Goal: Transaction & Acquisition: Purchase product/service

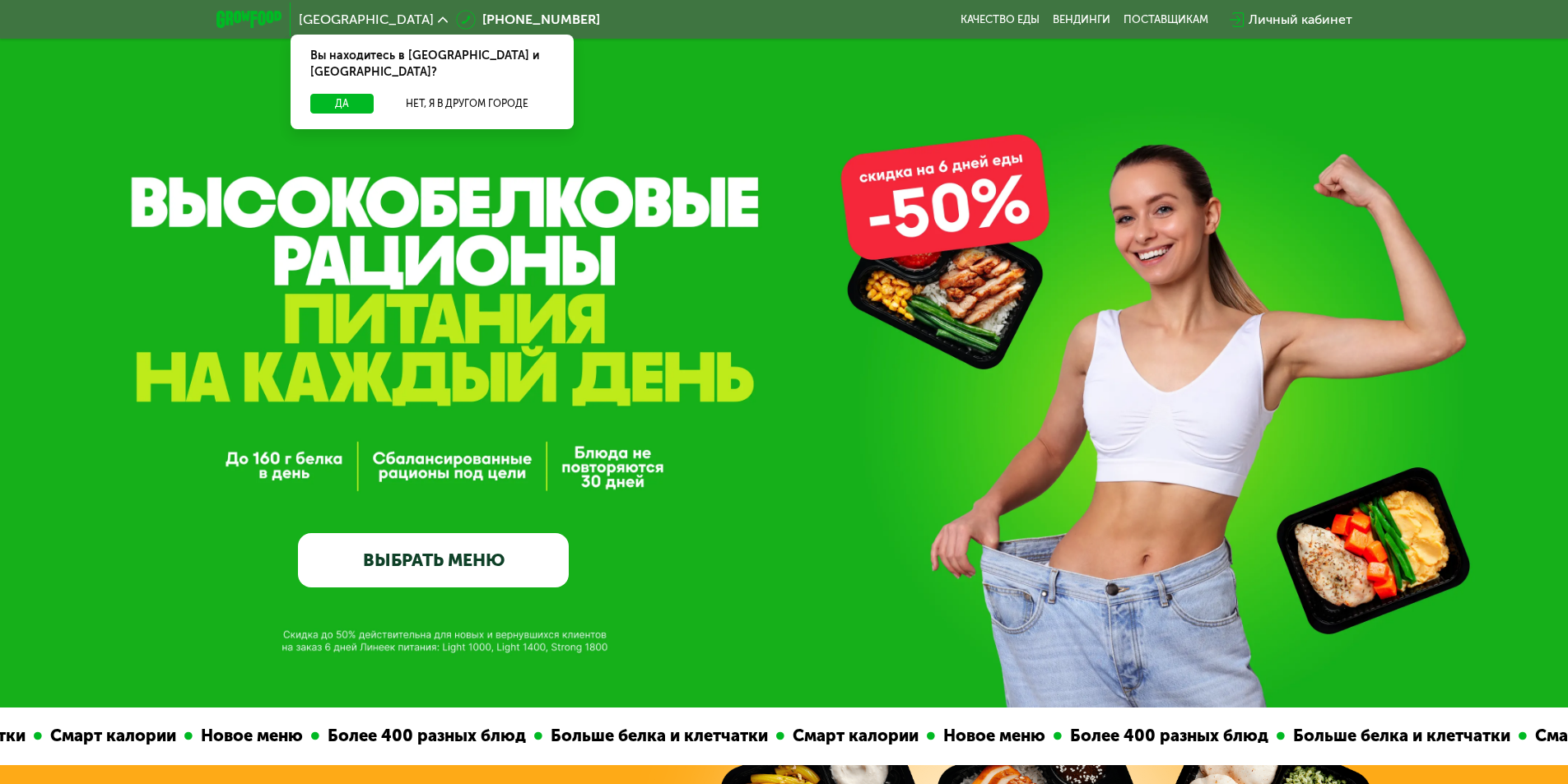
scroll to position [164, 0]
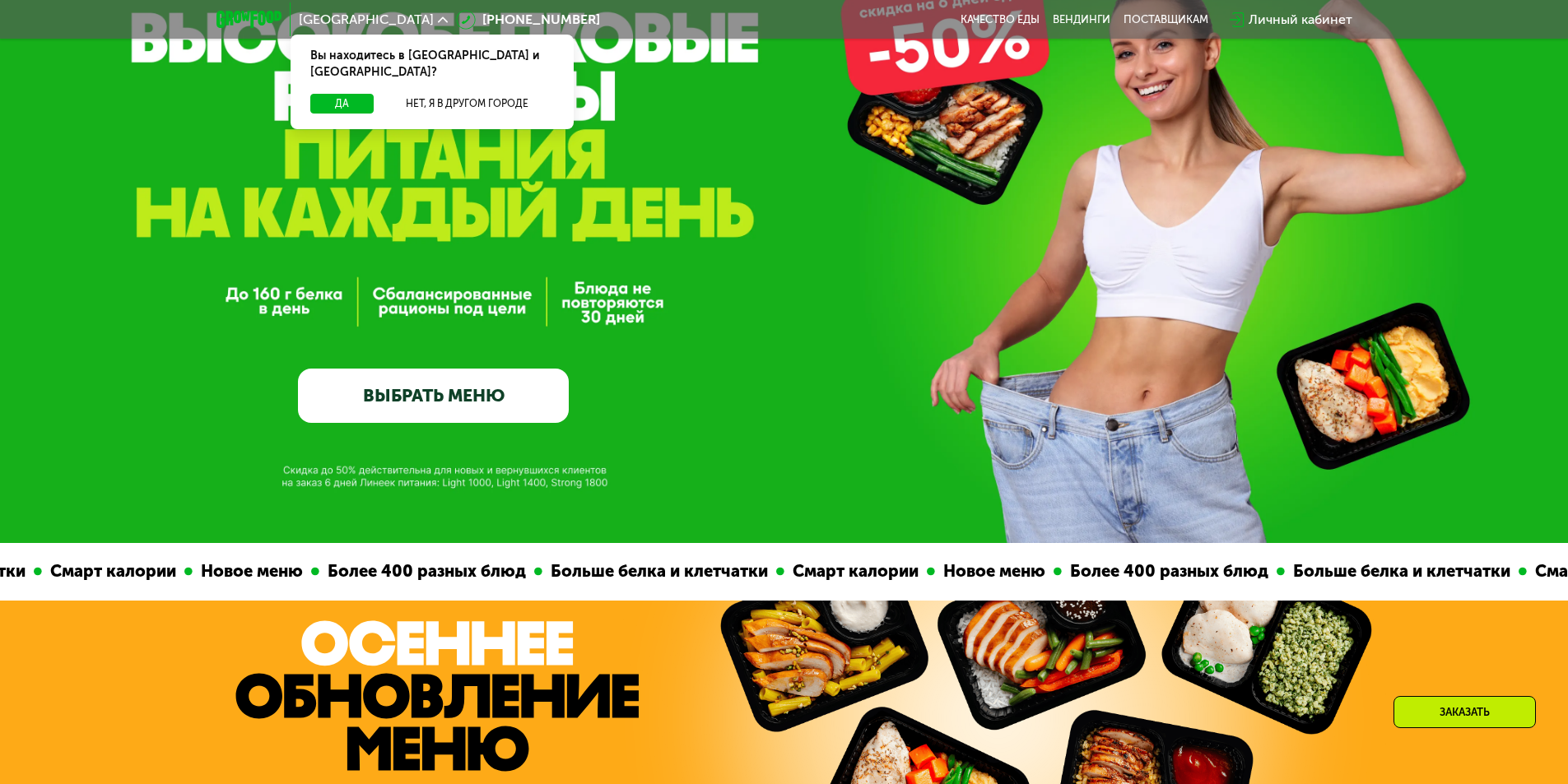
click at [467, 405] on link "ВЫБРАТЬ МЕНЮ" at bounding box center [434, 395] width 271 height 54
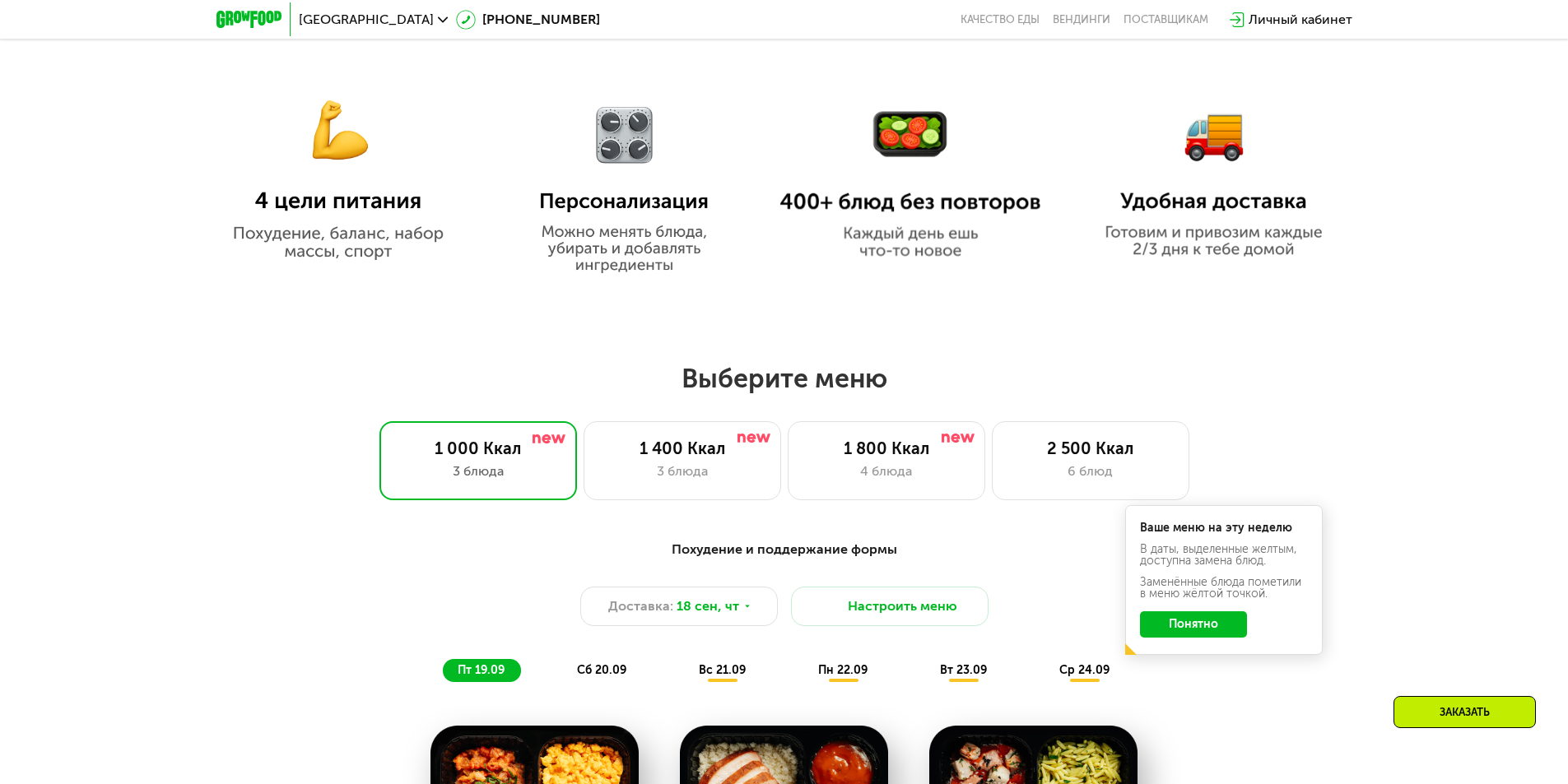
scroll to position [624, 0]
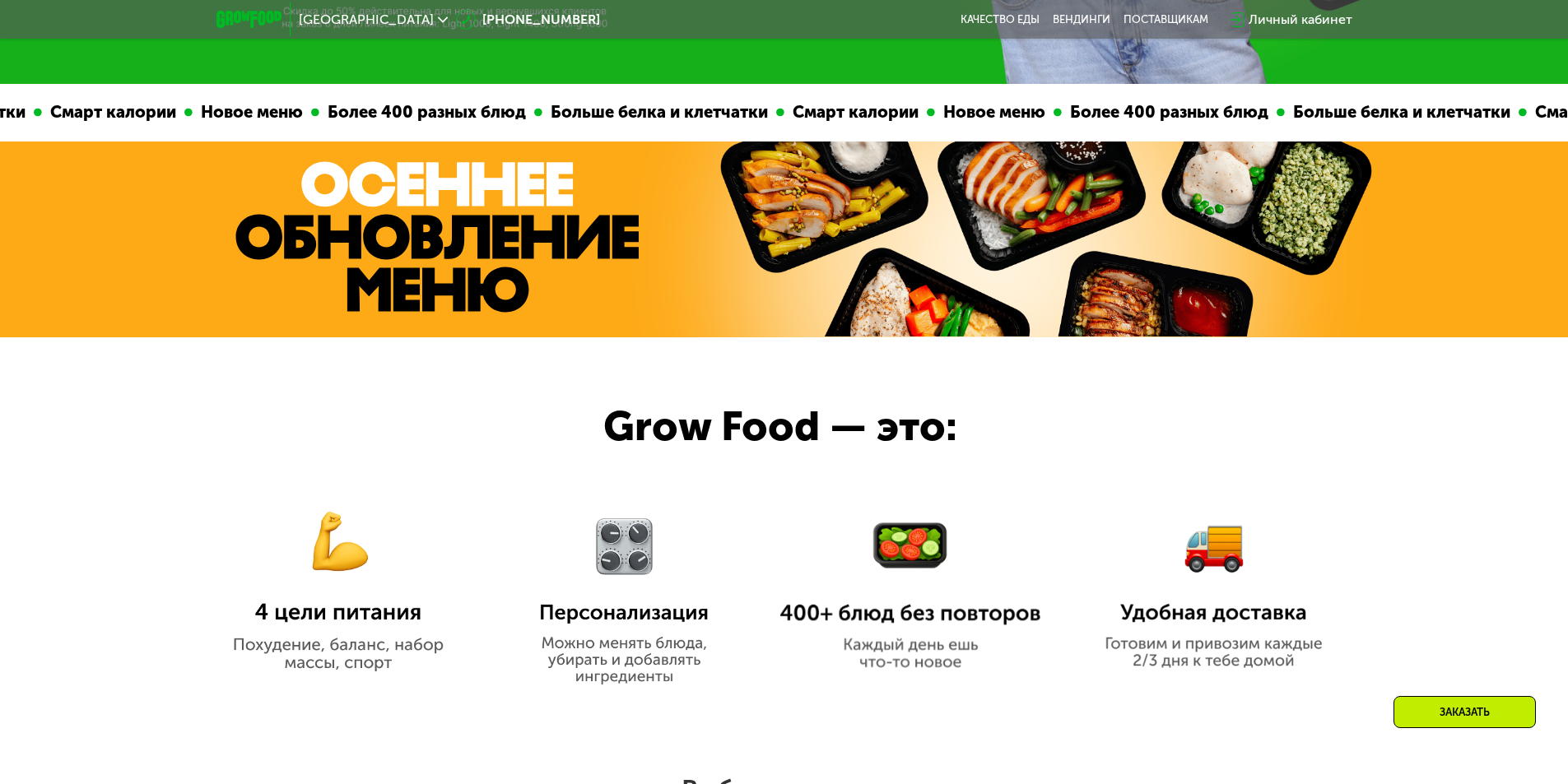
click at [438, 23] on icon at bounding box center [443, 20] width 10 height 10
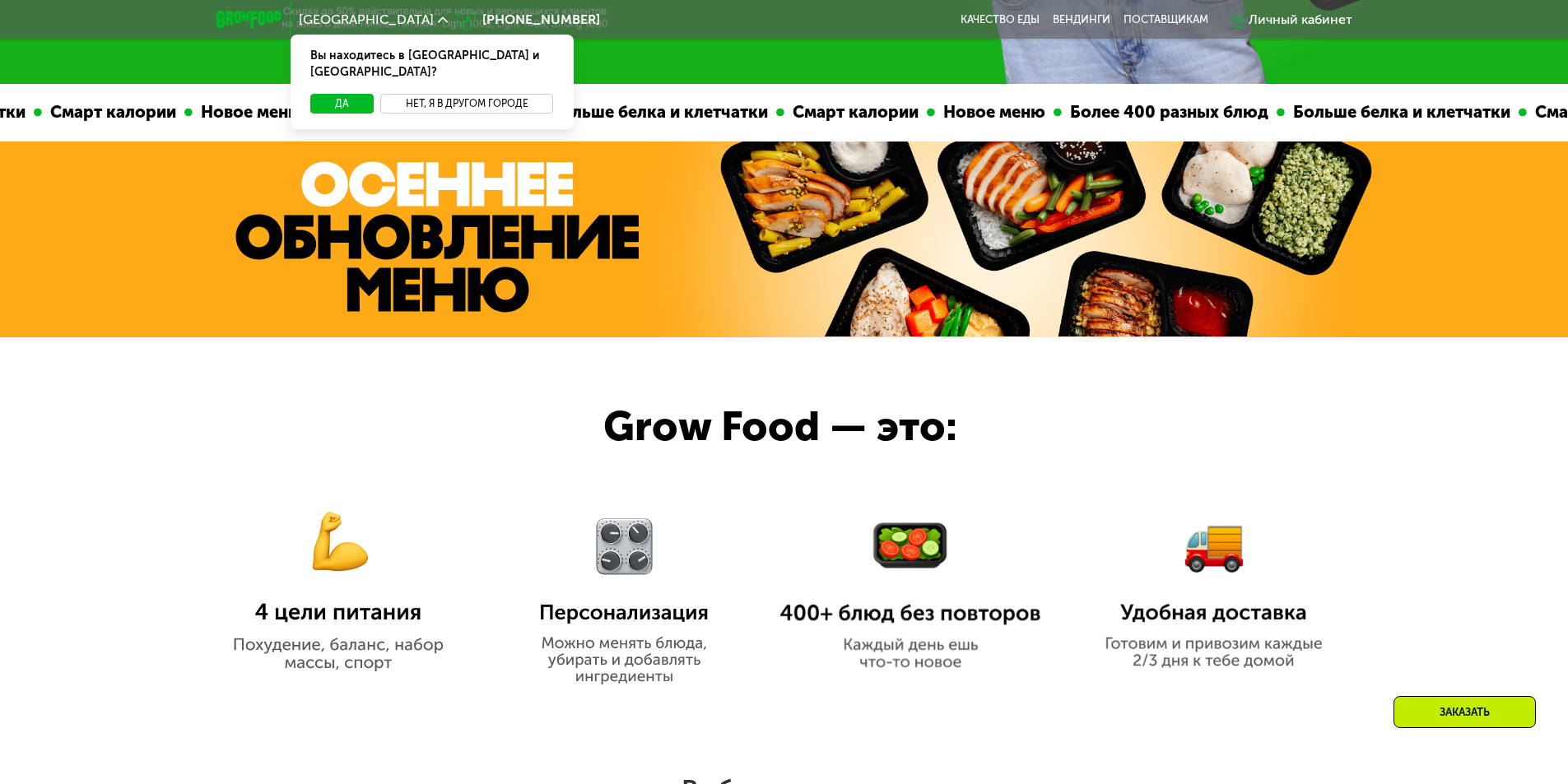
click at [458, 93] on button "Нет, я в другом городе" at bounding box center [467, 103] width 174 height 20
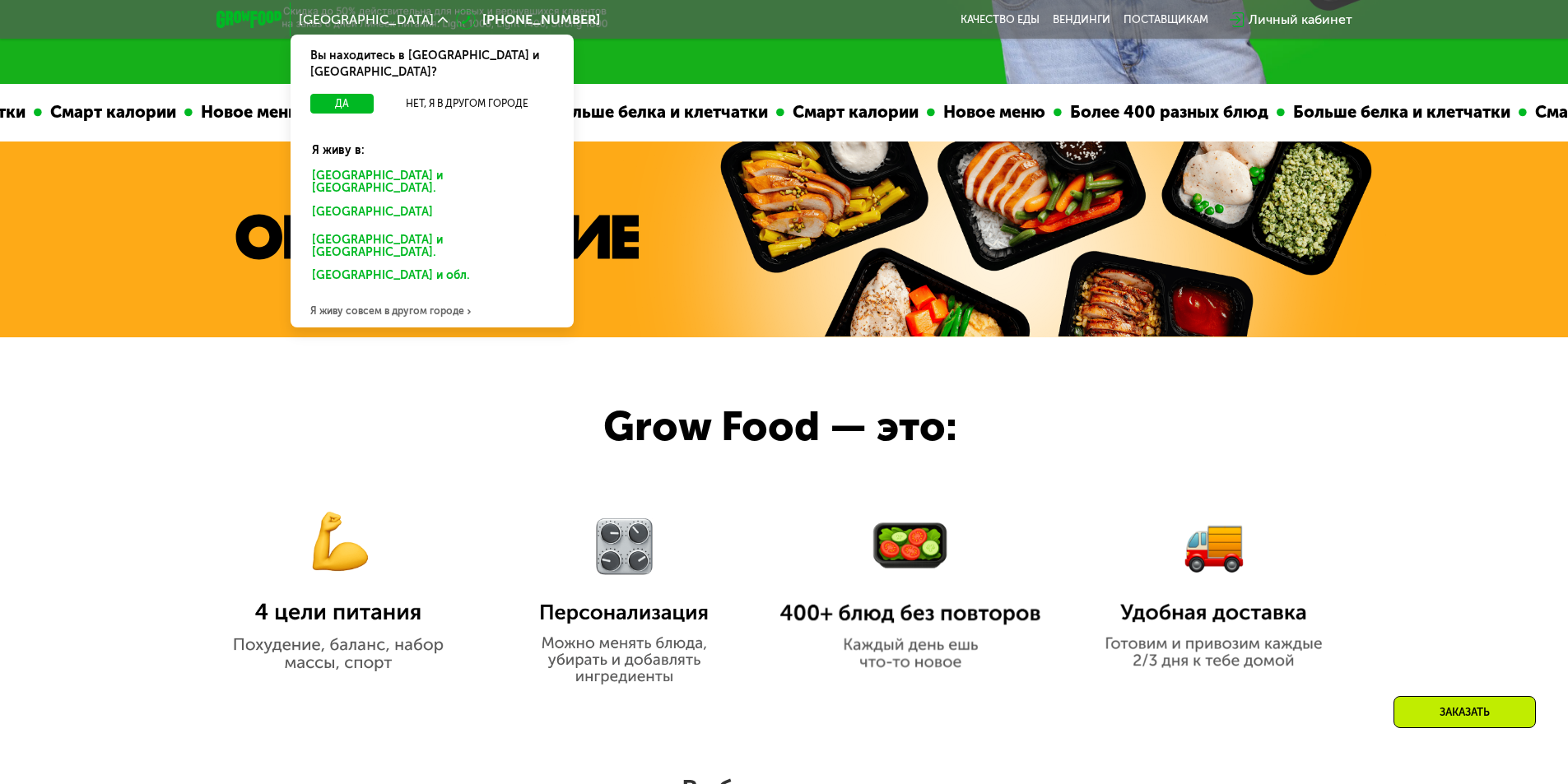
click at [383, 165] on div "[GEOGRAPHIC_DATA] и [GEOGRAPHIC_DATA]." at bounding box center [433, 182] width 263 height 34
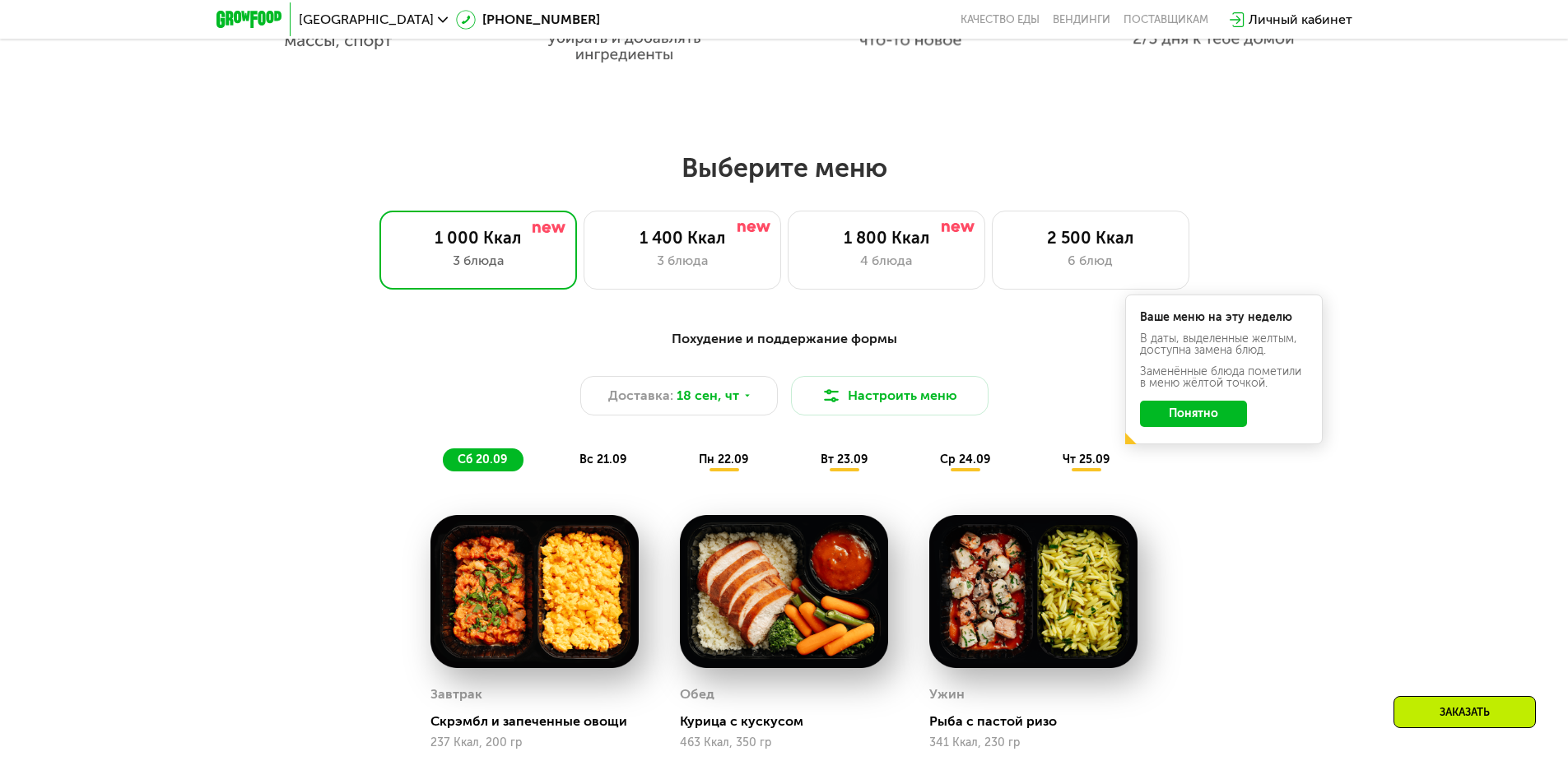
scroll to position [1234, 0]
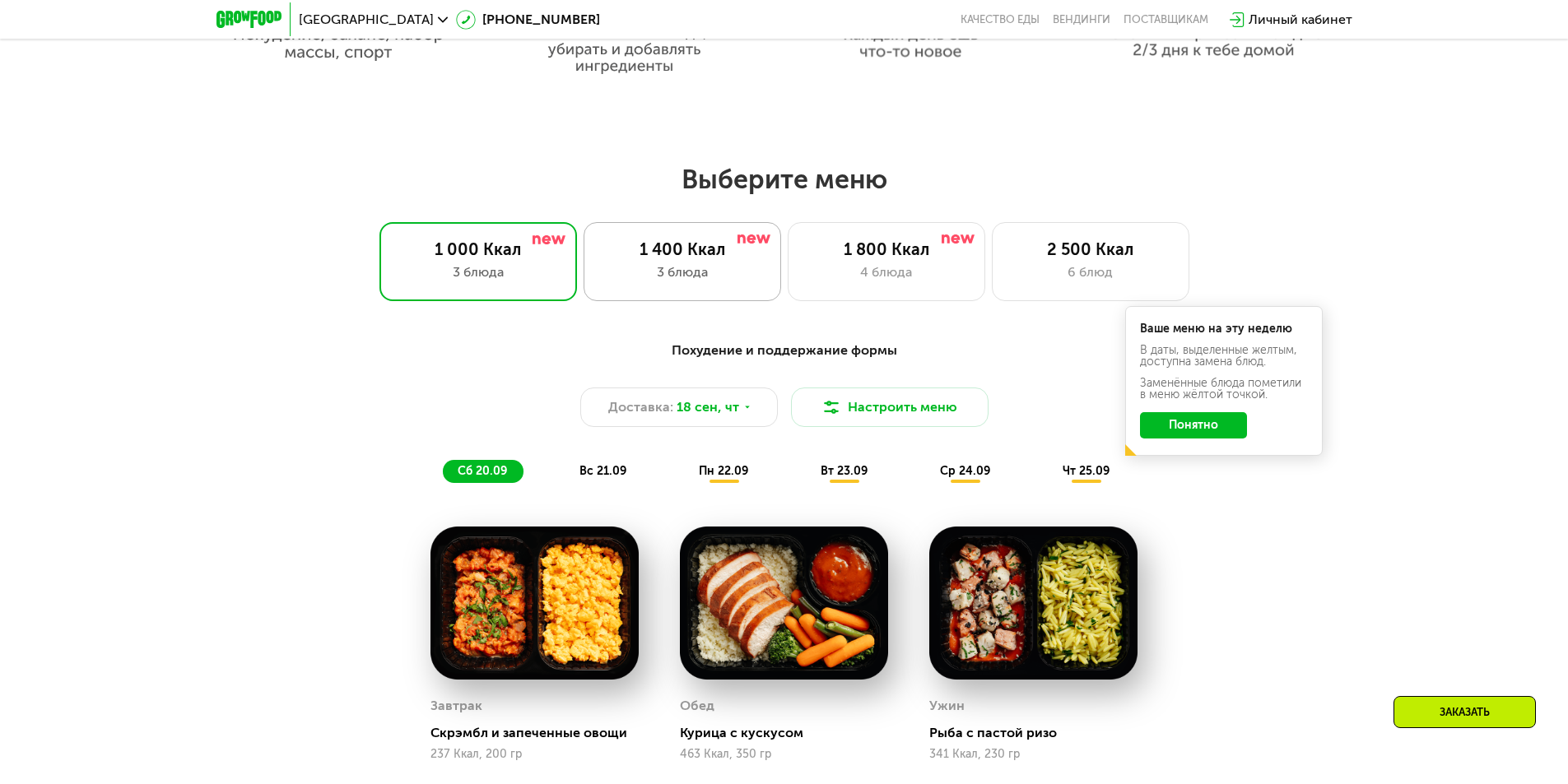
click at [677, 279] on div "3 блюда" at bounding box center [682, 272] width 163 height 20
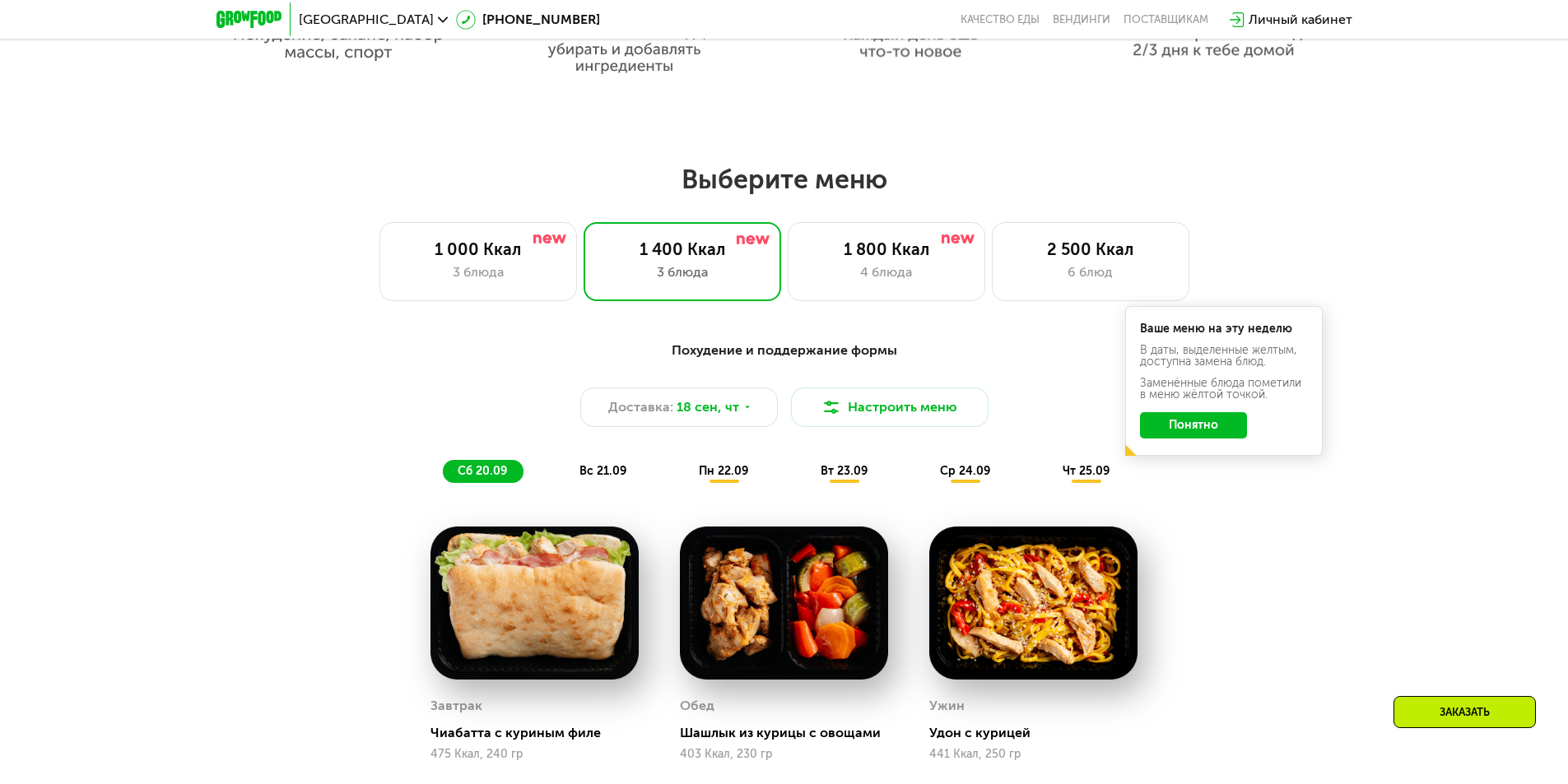
click at [1186, 431] on button "Понятно" at bounding box center [1193, 425] width 107 height 27
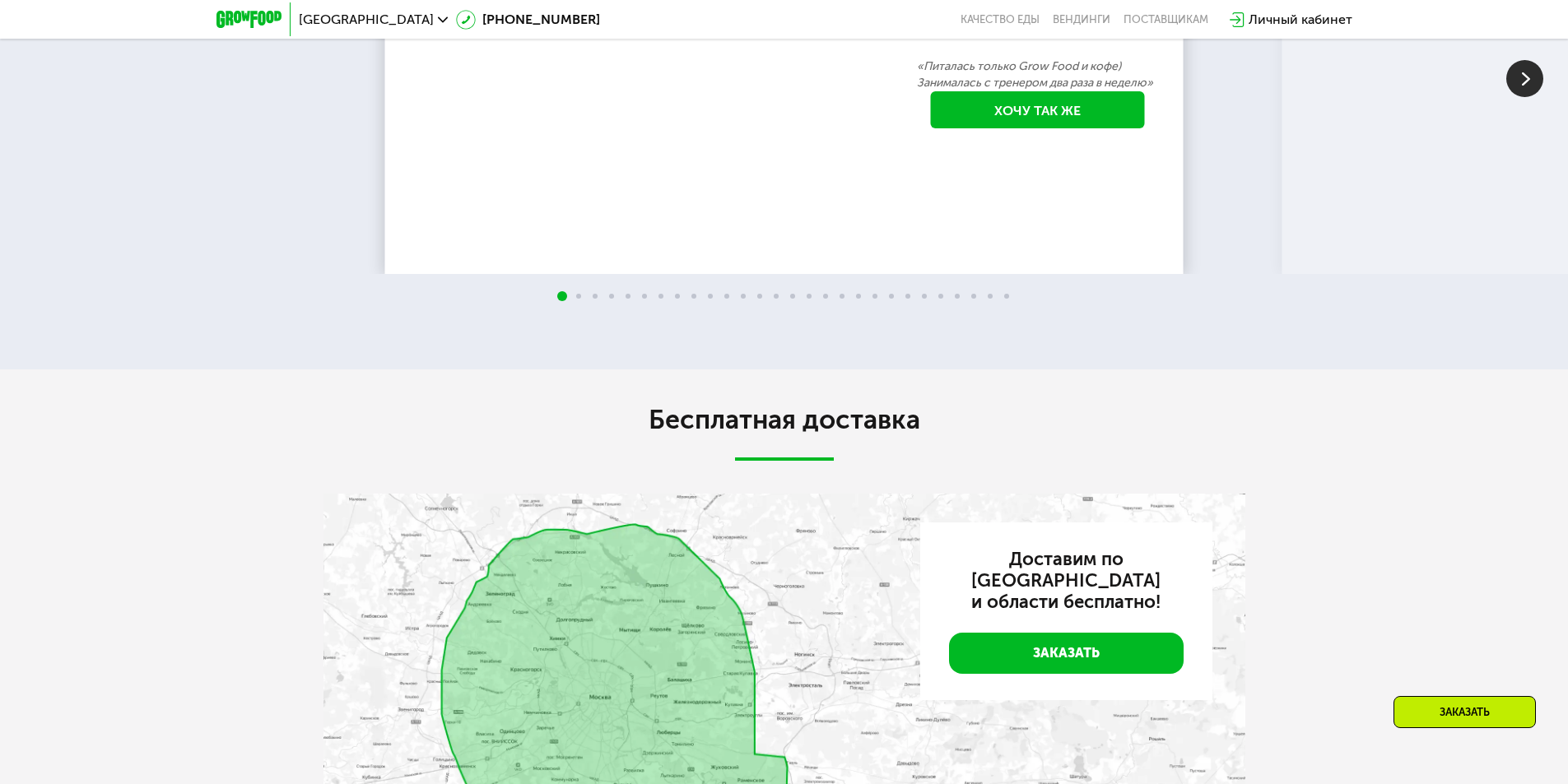
scroll to position [4196, 0]
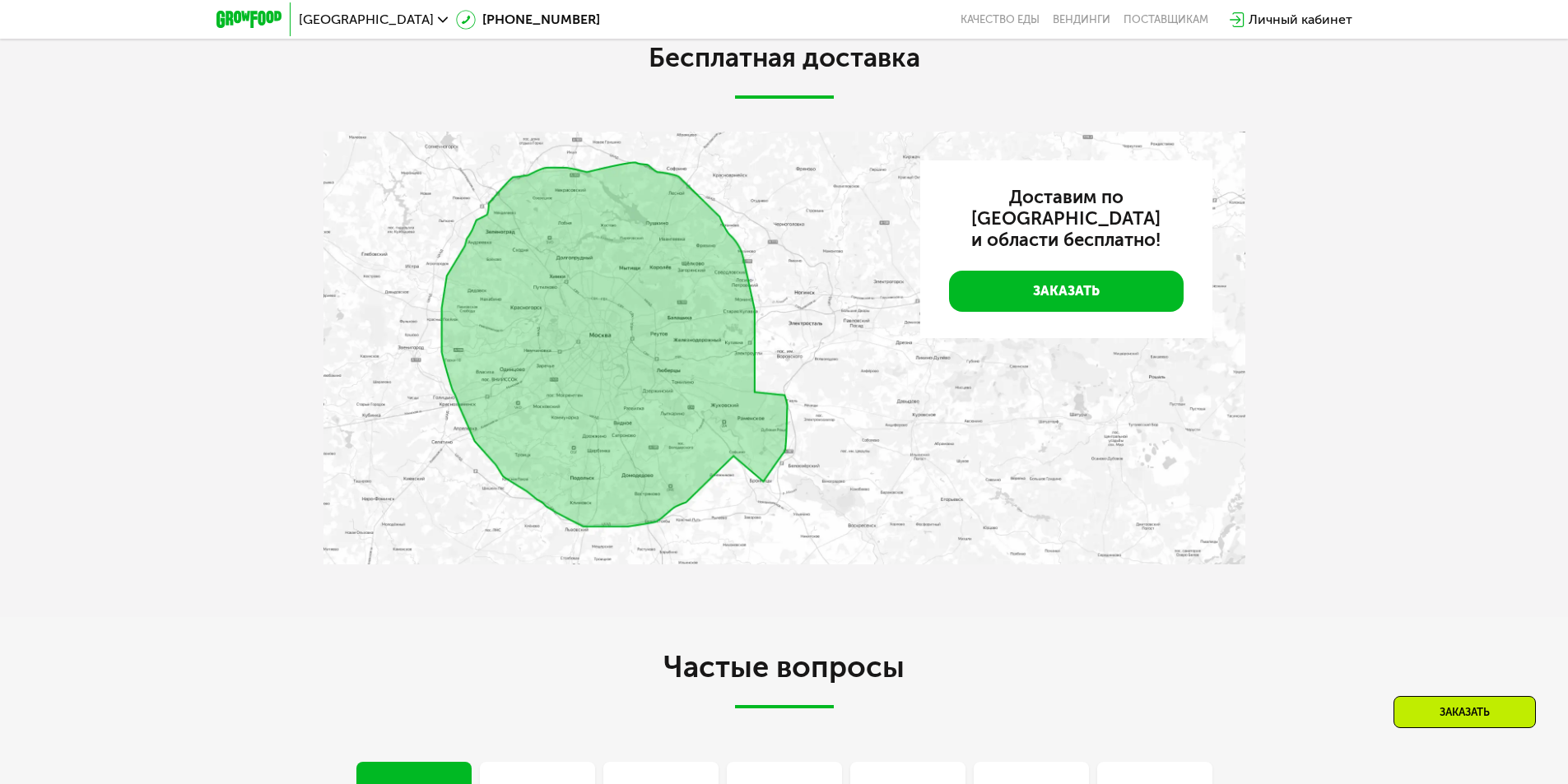
click at [556, 335] on img at bounding box center [784, 348] width 922 height 433
click at [644, 340] on img at bounding box center [784, 348] width 922 height 433
click at [1060, 273] on link "Заказать" at bounding box center [1067, 292] width 235 height 41
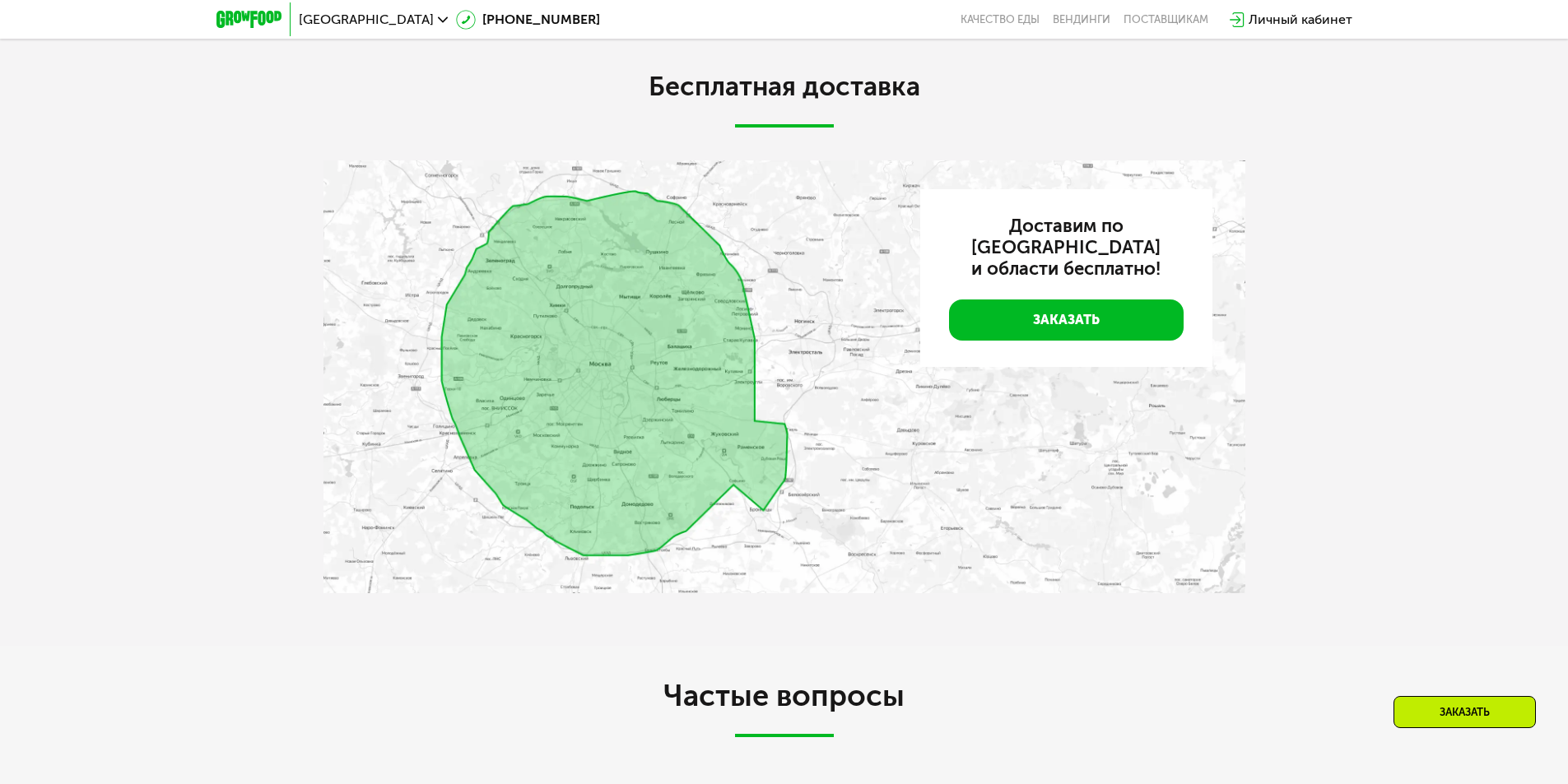
scroll to position [4149, 0]
